Goal: Contribute content

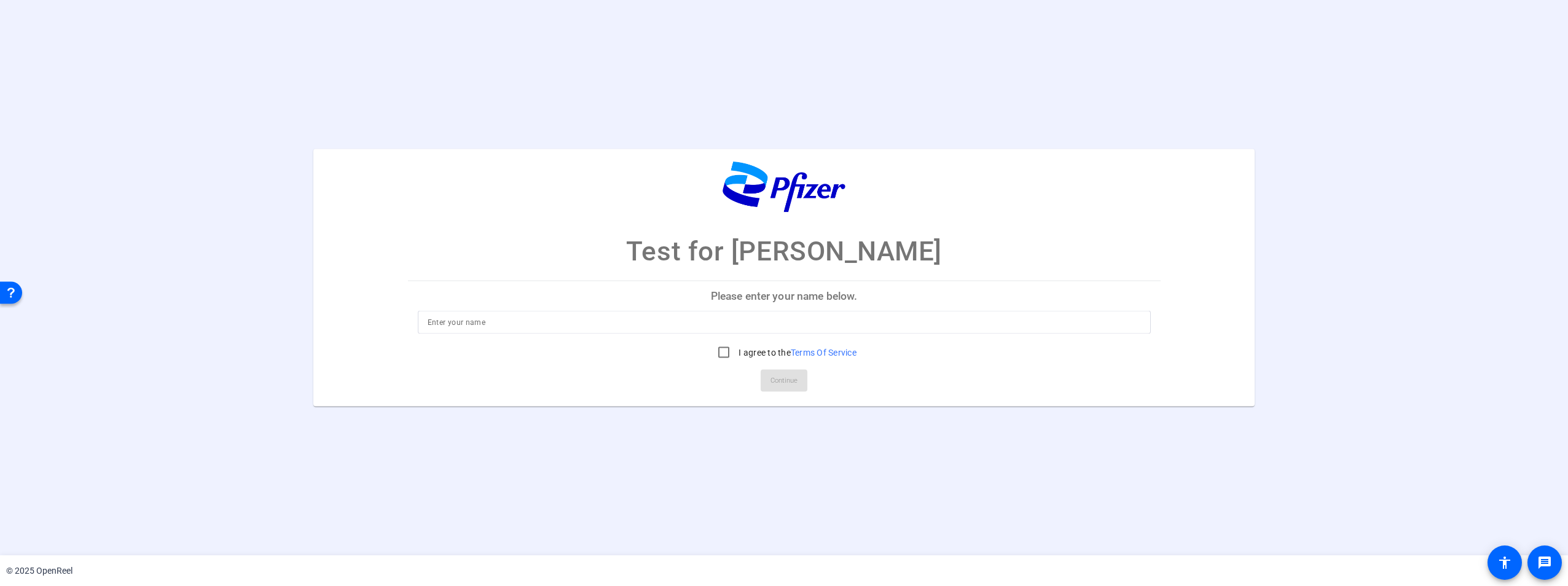
click at [619, 320] on input at bounding box center [784, 321] width 713 height 15
type input "[PERSON_NAME]"
click at [723, 348] on input "I agree to the Terms Of Service" at bounding box center [724, 351] width 24 height 24
checkbox input "true"
click at [791, 382] on span "Continue" at bounding box center [783, 380] width 27 height 18
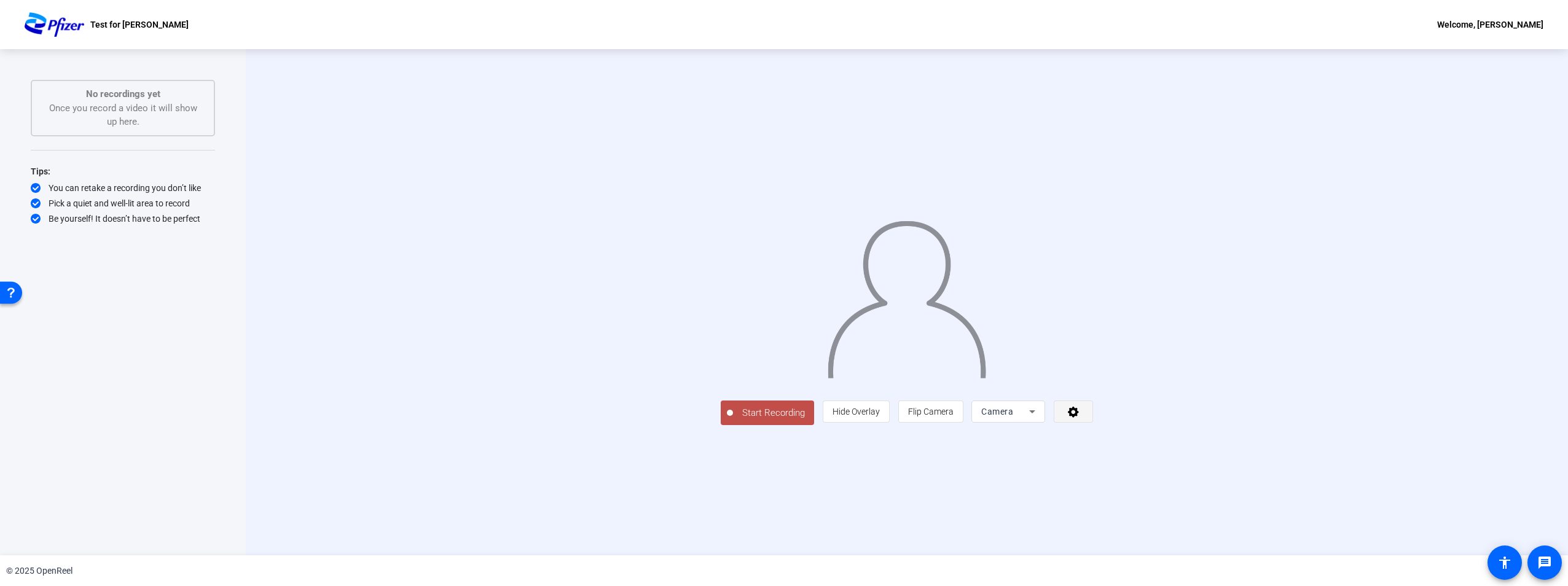
click at [1092, 426] on span at bounding box center [1073, 412] width 38 height 29
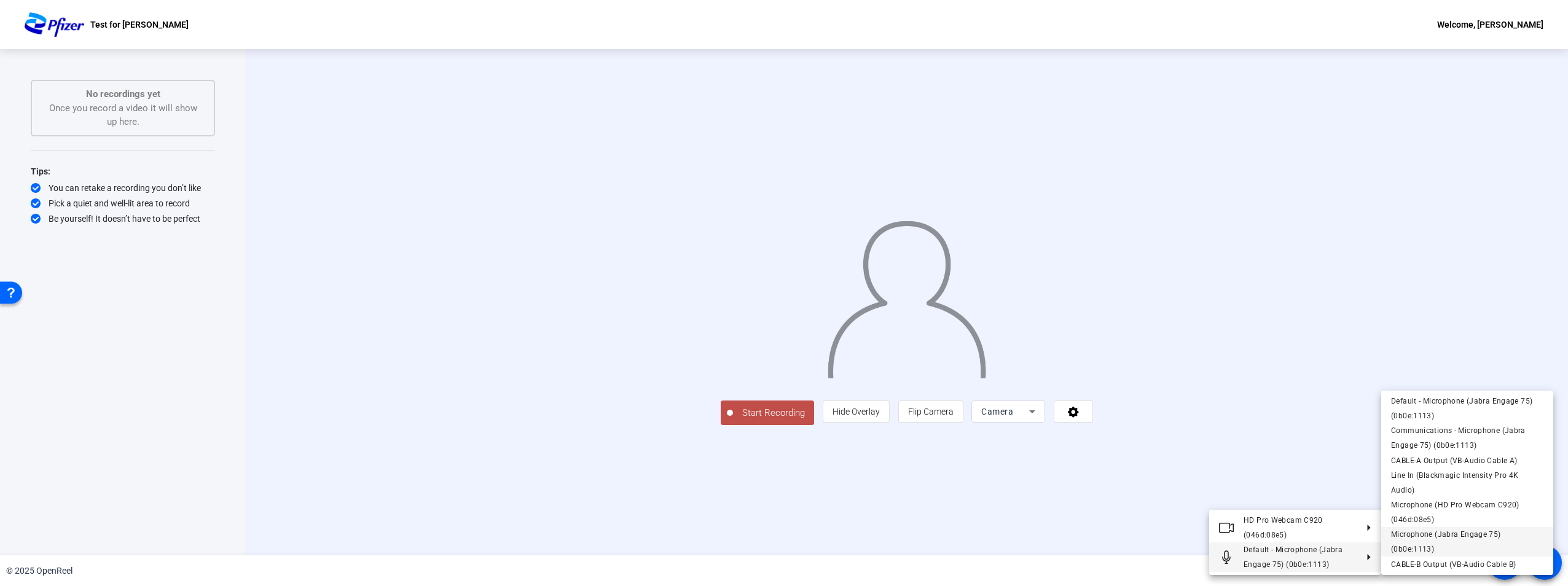
click at [1419, 553] on span "Microphone (Jabra Engage 75) (0b0e:1113)" at bounding box center [1467, 541] width 152 height 29
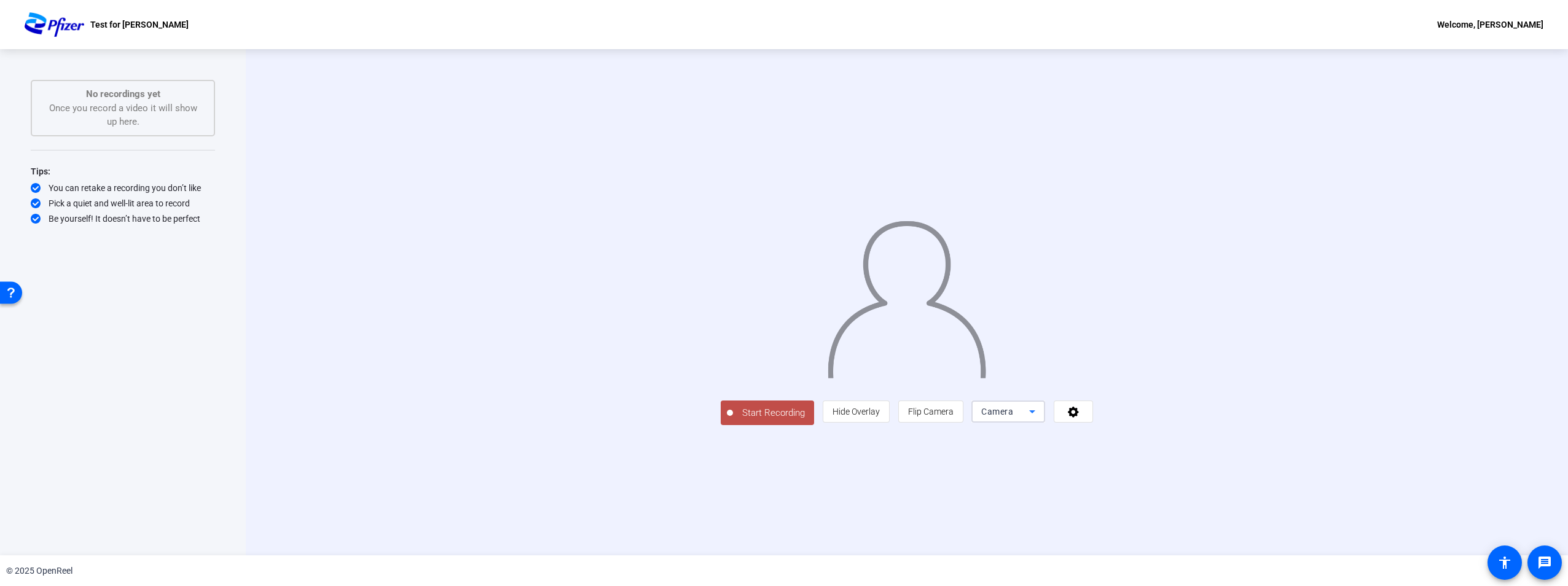
click at [1013, 416] on span "Camera" at bounding box center [996, 411] width 32 height 9
click at [1095, 518] on div at bounding box center [784, 293] width 1568 height 586
click at [1078, 418] on icon at bounding box center [1073, 412] width 11 height 11
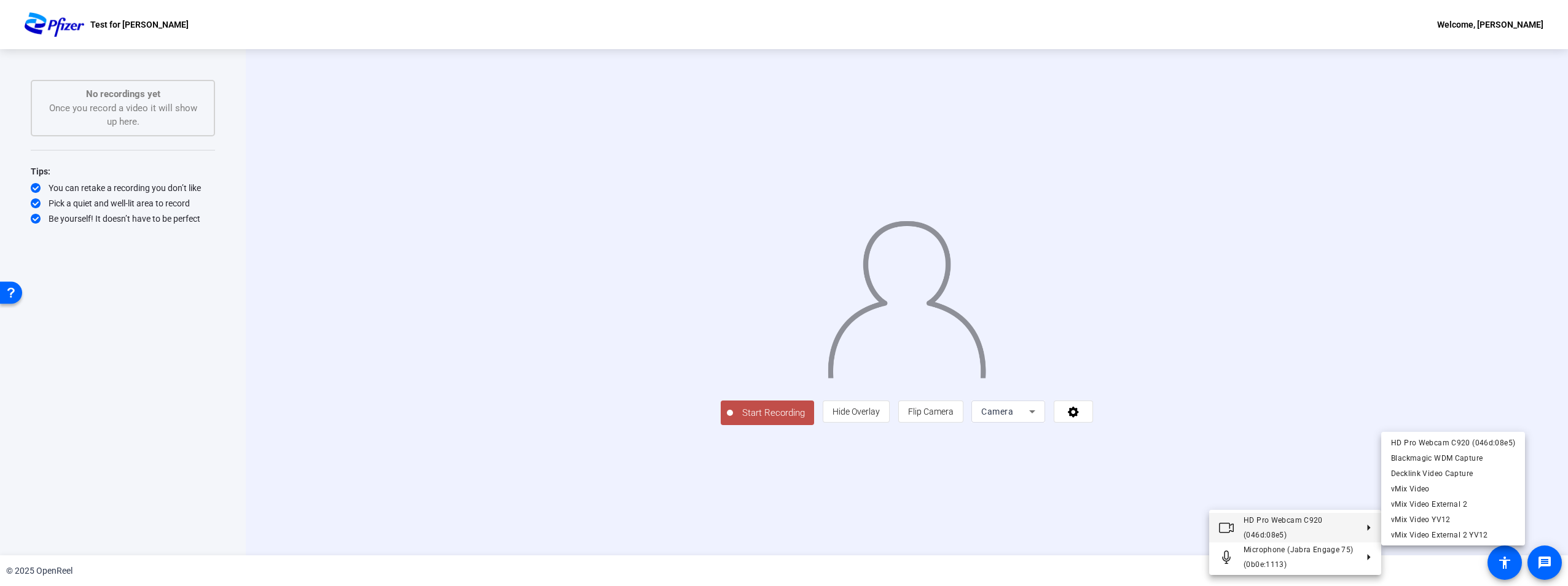
click at [1326, 318] on div at bounding box center [784, 293] width 1568 height 586
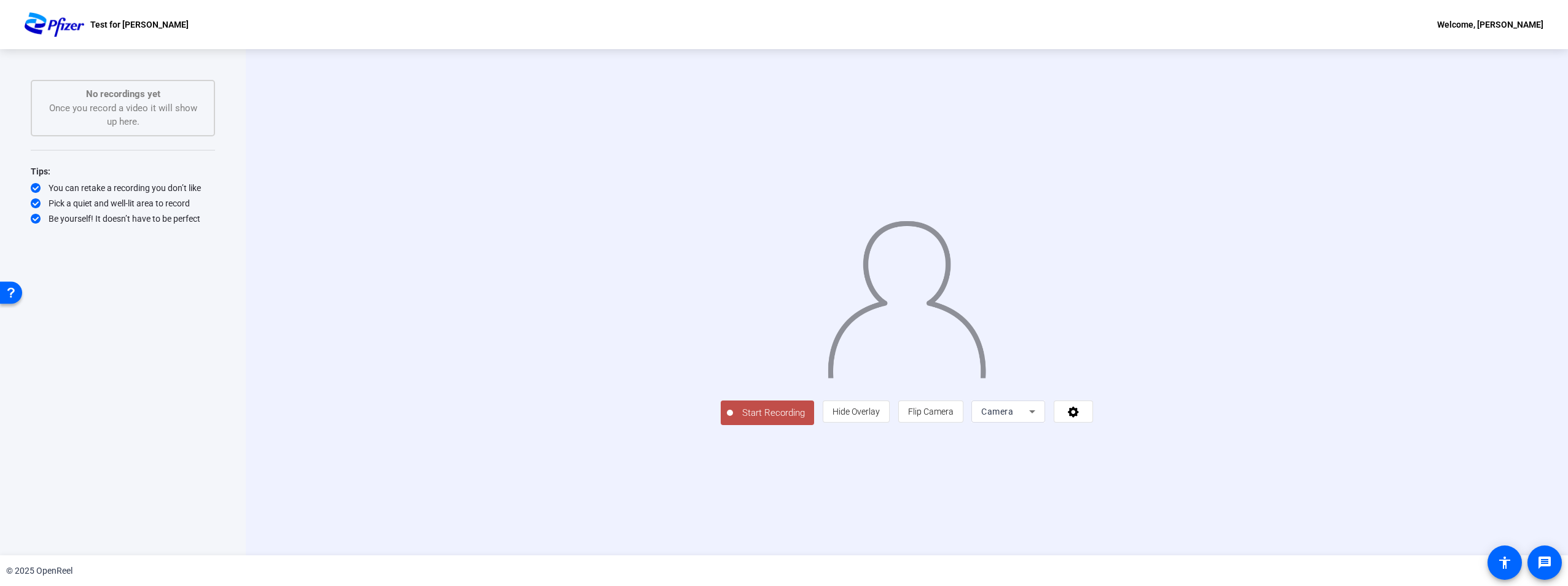
drag, startPoint x: 616, startPoint y: 503, endPoint x: 680, endPoint y: 501, distance: 64.0
click at [733, 420] on span "Start Recording" at bounding box center [774, 413] width 81 height 14
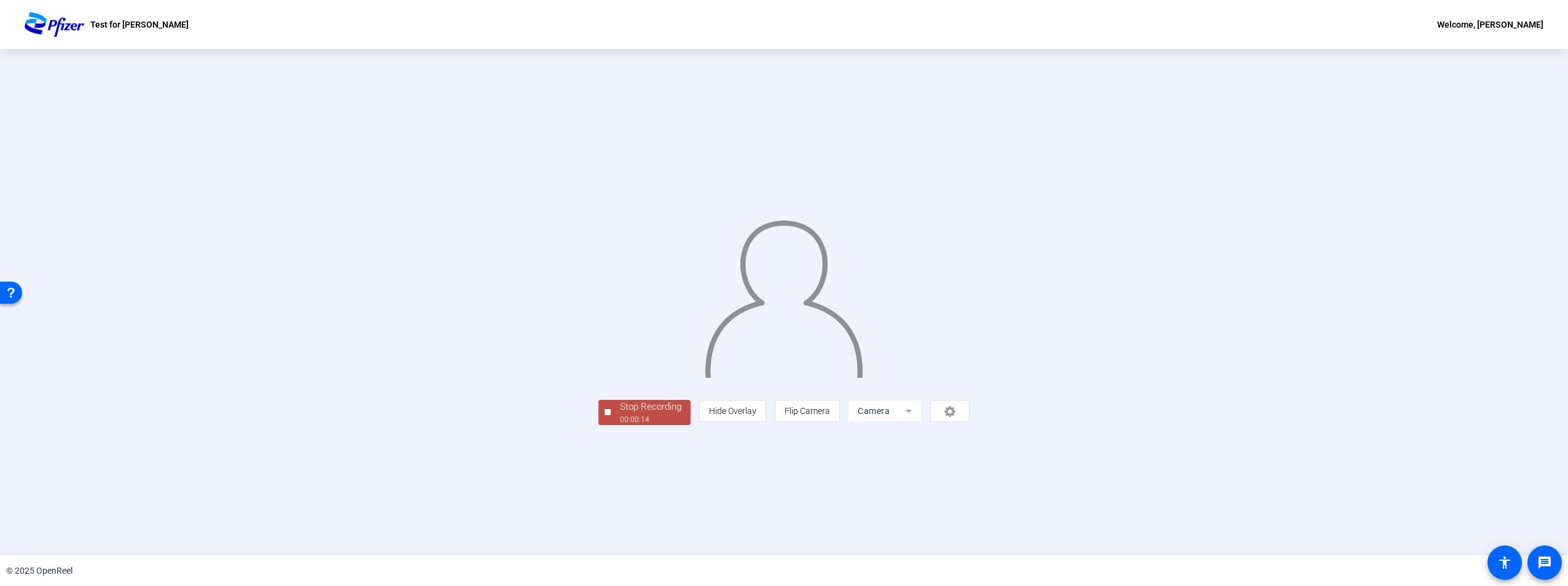
click at [620, 414] on div "Stop Recording" at bounding box center [650, 406] width 61 height 14
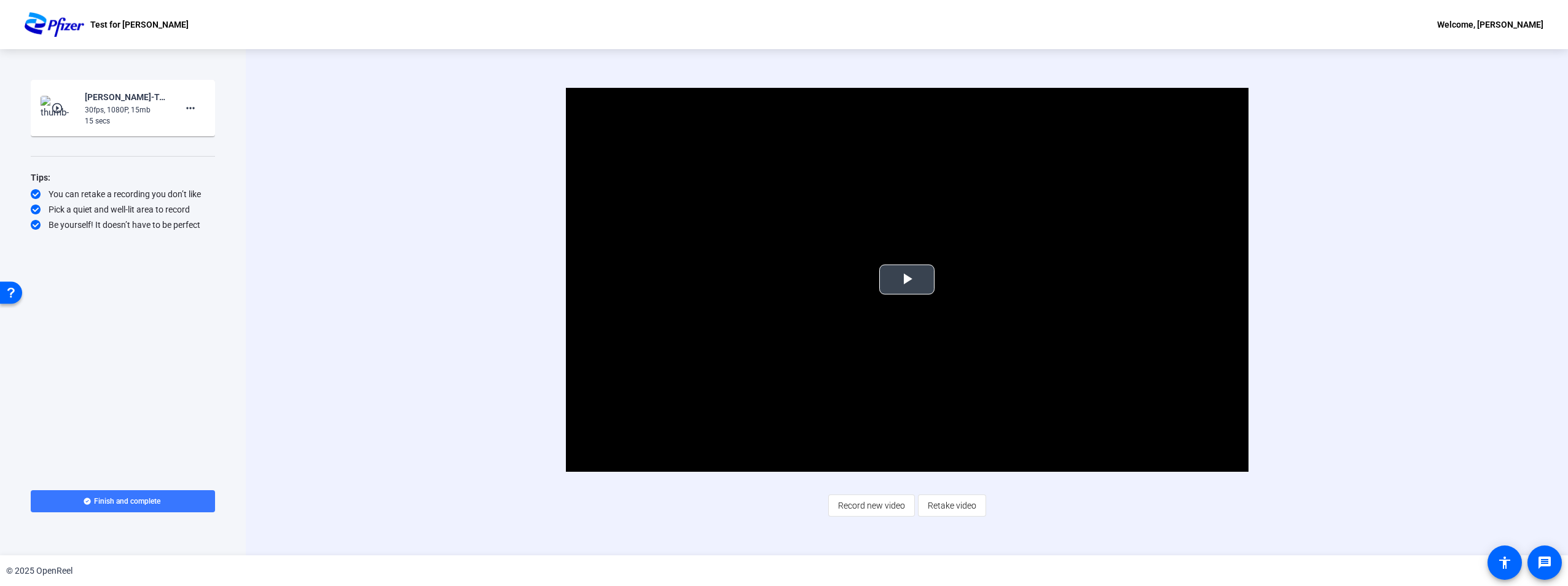
click at [907, 280] on span "Video Player" at bounding box center [907, 280] width 0 height 0
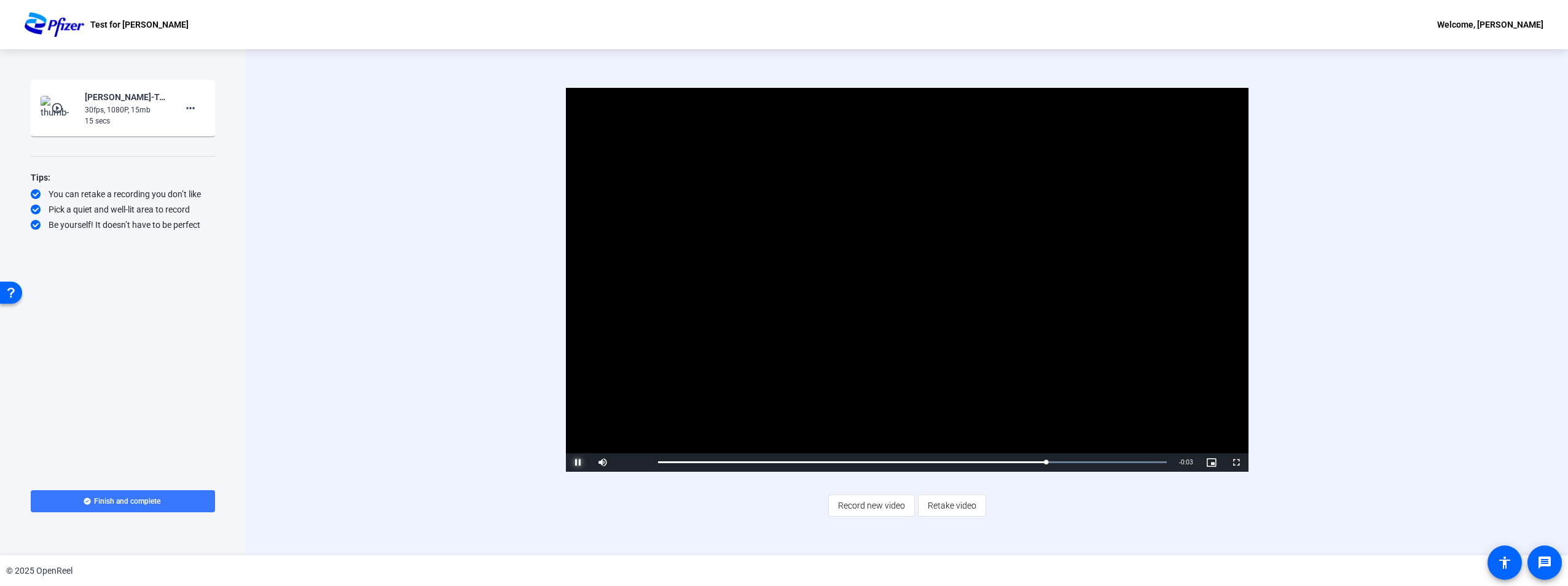
click at [582, 463] on span "Video Player" at bounding box center [578, 463] width 24 height 0
